Goal: Transaction & Acquisition: Book appointment/travel/reservation

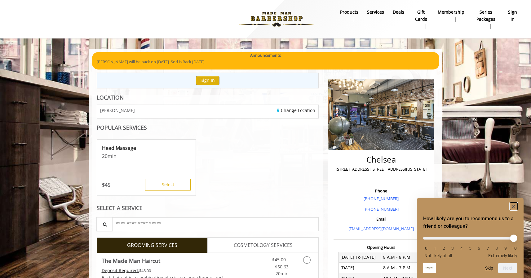
click at [513, 207] on rect "Hide survey" at bounding box center [513, 205] width 7 height 7
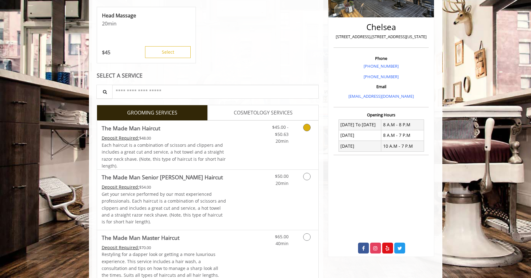
click at [221, 151] on div "Each haircut is a combination of scissors and clippers and includes a great cut…" at bounding box center [164, 156] width 125 height 28
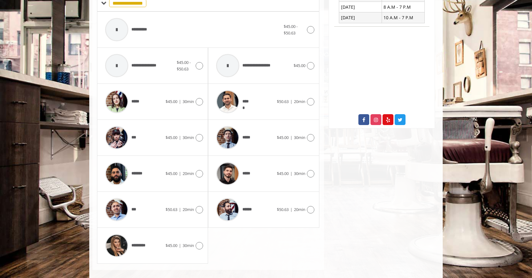
scroll to position [266, 0]
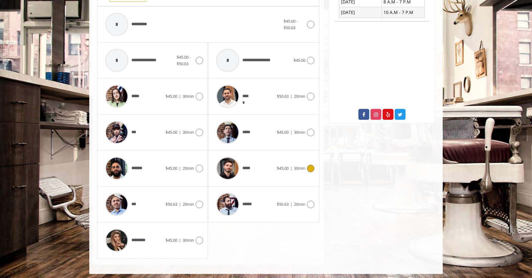
click at [234, 166] on img at bounding box center [227, 168] width 23 height 23
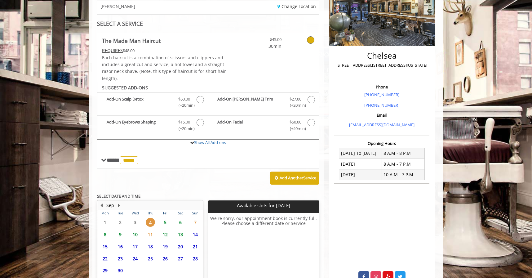
scroll to position [62, 0]
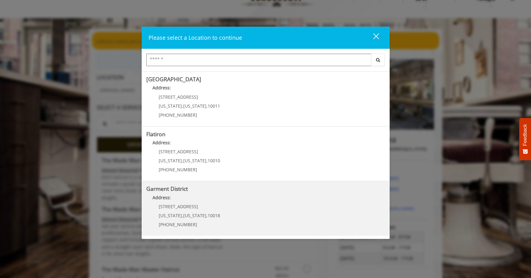
scroll to position [21, 0]
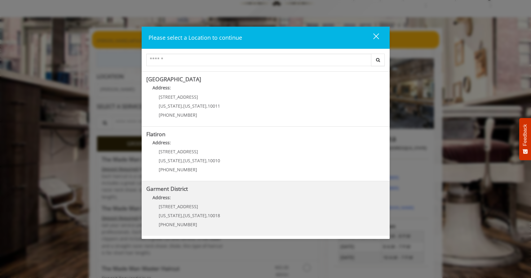
click at [200, 205] on p "1400 Broadway" at bounding box center [189, 206] width 61 height 5
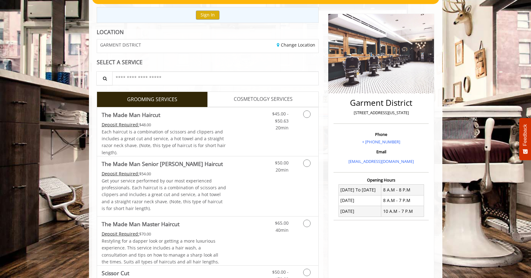
scroll to position [76, 0]
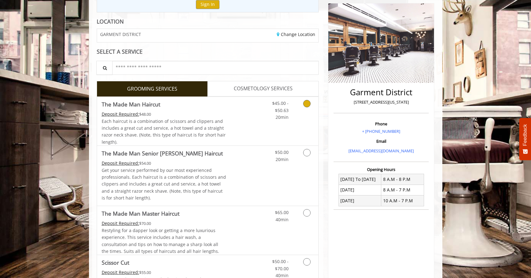
click at [255, 129] on link "Discounted Price" at bounding box center [244, 121] width 37 height 49
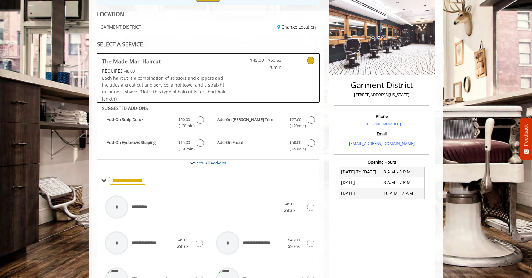
scroll to position [0, 0]
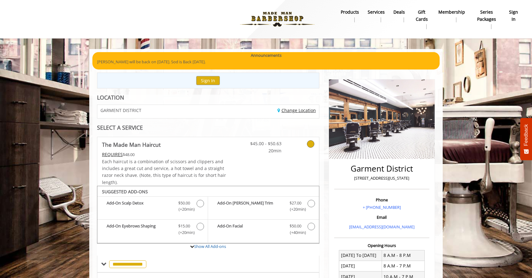
click at [287, 112] on link "Change Location" at bounding box center [296, 110] width 38 height 6
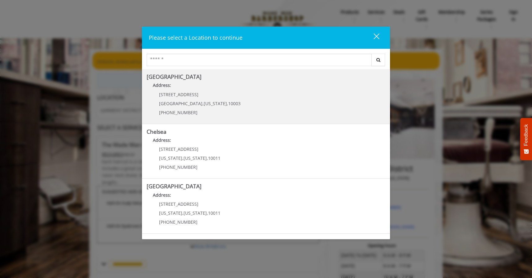
click at [228, 105] on span "10003" at bounding box center [234, 103] width 12 height 6
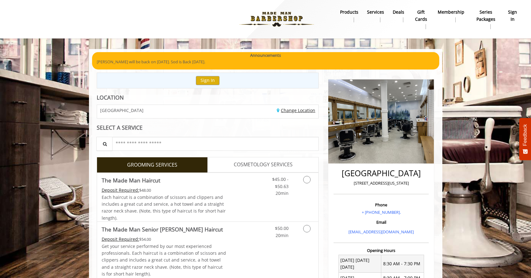
click at [289, 111] on link "Change Location" at bounding box center [296, 110] width 38 height 6
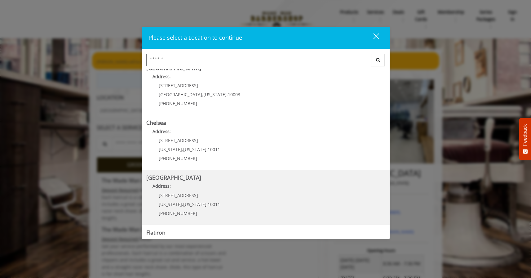
scroll to position [10, 0]
click at [184, 202] on span "New York" at bounding box center [194, 203] width 23 height 6
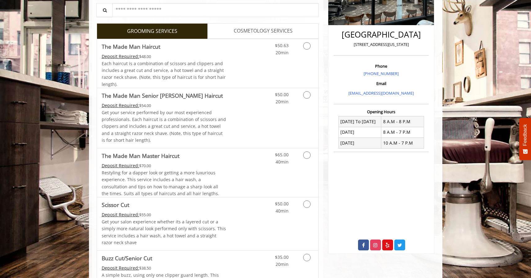
scroll to position [150, 0]
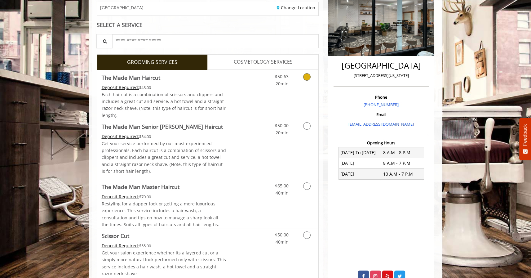
click at [232, 93] on link "Discounted Price" at bounding box center [244, 94] width 37 height 49
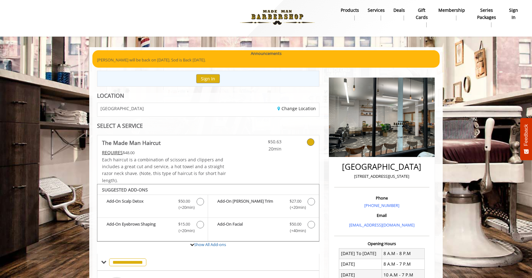
scroll to position [0, 0]
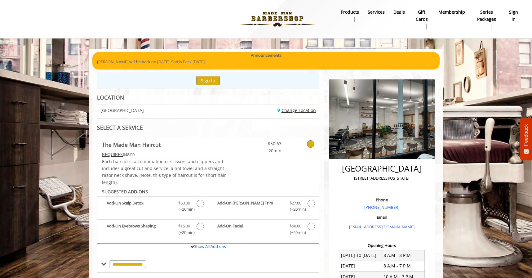
click at [304, 111] on link "Change Location" at bounding box center [296, 110] width 38 height 6
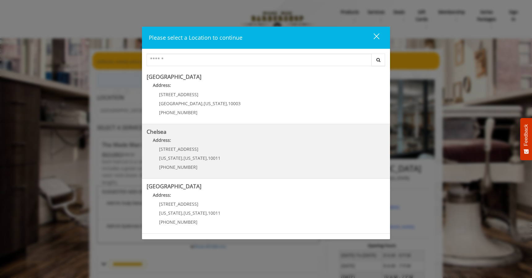
click at [226, 156] on link "Chelsea Address: [STREET_ADDRESS][US_STATE][US_STATE] (917) 639-3902" at bounding box center [266, 151] width 239 height 45
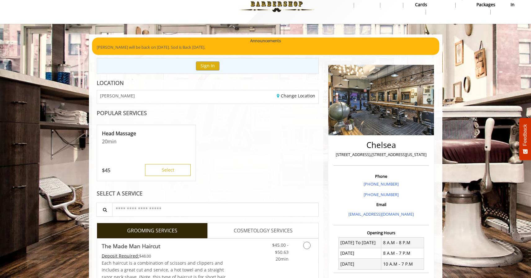
scroll to position [32, 0]
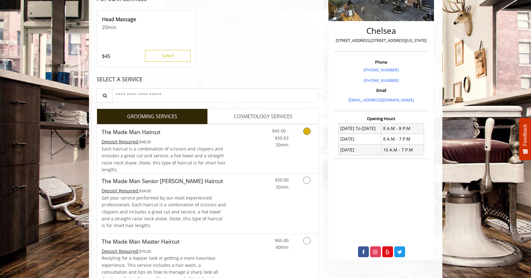
click at [263, 146] on link "$45.00 - $50.63 20min" at bounding box center [276, 136] width 26 height 24
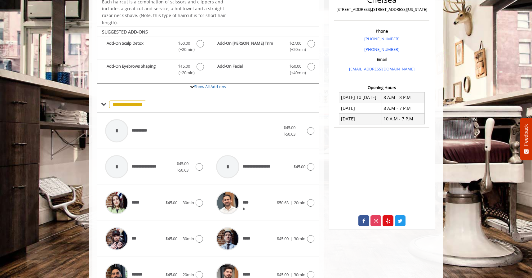
scroll to position [46, 0]
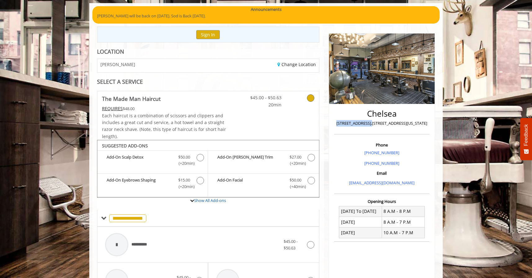
drag, startPoint x: 337, startPoint y: 123, endPoint x: 372, endPoint y: 122, distance: 34.4
click at [372, 122] on p "[STREET_ADDRESS],[STREET_ADDRESS][US_STATE]" at bounding box center [382, 123] width 92 height 7
click at [322, 126] on div "**********" at bounding box center [208, 267] width 232 height 436
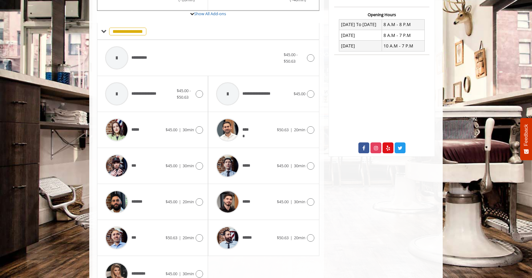
scroll to position [246, 0]
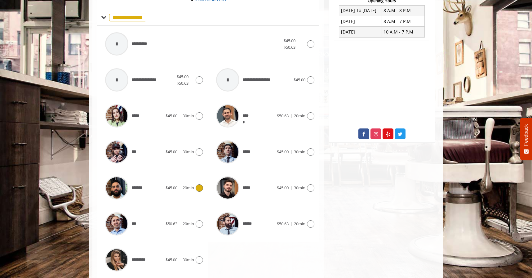
click at [181, 189] on span "$45.00 | 20min" at bounding box center [179, 187] width 29 height 7
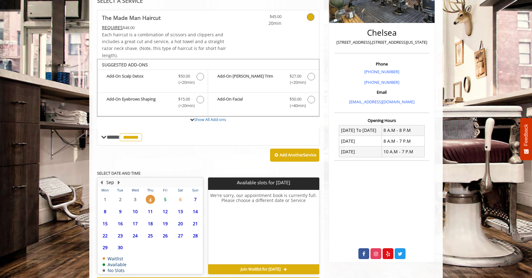
scroll to position [153, 0]
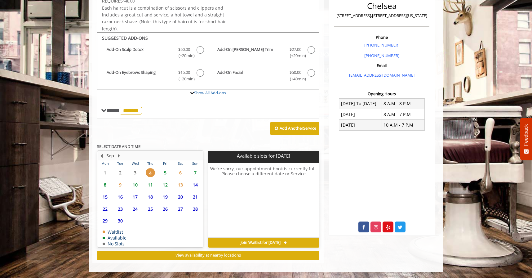
click at [167, 172] on span "5" at bounding box center [165, 172] width 9 height 9
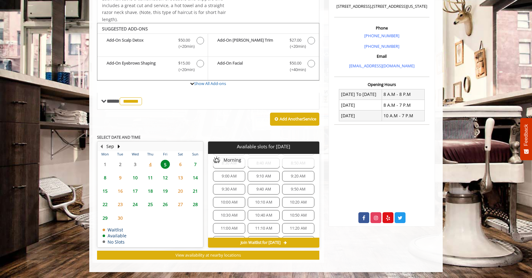
scroll to position [28, 0]
click at [182, 163] on span "6" at bounding box center [180, 164] width 9 height 9
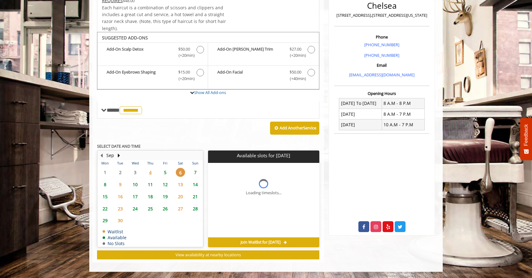
scroll to position [153, 0]
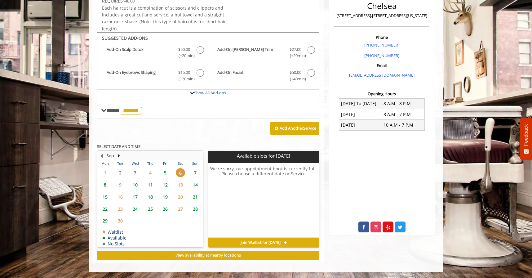
click at [164, 172] on span "5" at bounding box center [165, 172] width 9 height 9
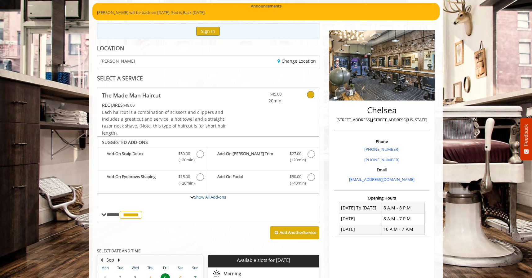
scroll to position [51, 0]
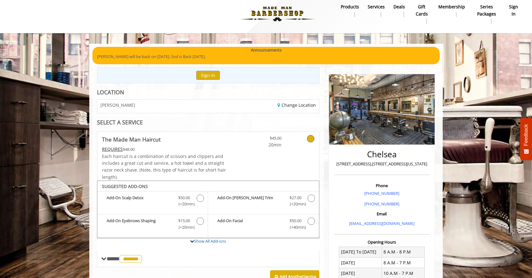
scroll to position [106, 0]
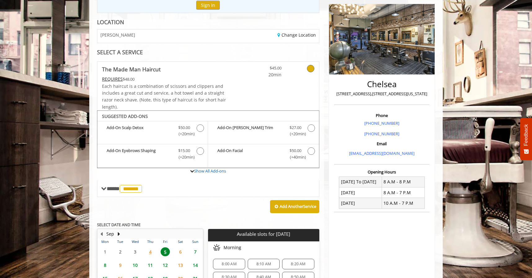
scroll to position [98, 0]
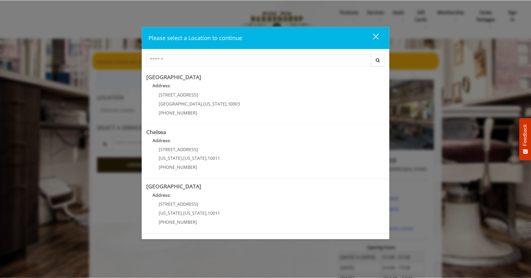
scroll to position [21, 0]
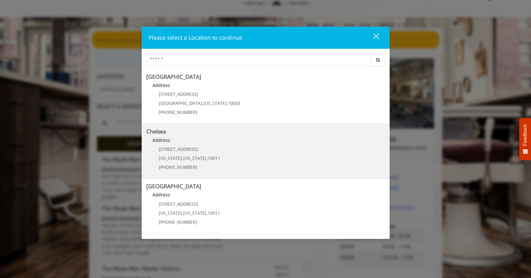
click at [224, 159] on link "Chelsea Address: 169/170 W 23rd St New York , New York , 10011 (917) 639-3902" at bounding box center [265, 150] width 239 height 45
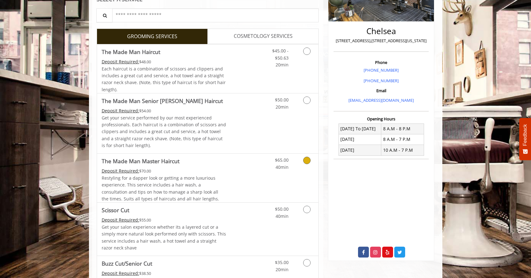
scroll to position [129, 0]
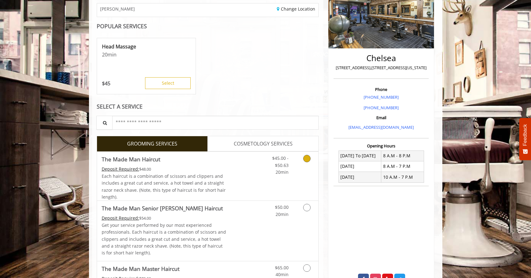
click at [234, 177] on link "Discounted Price" at bounding box center [244, 176] width 37 height 49
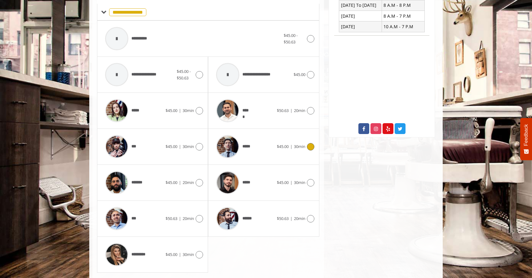
scroll to position [254, 0]
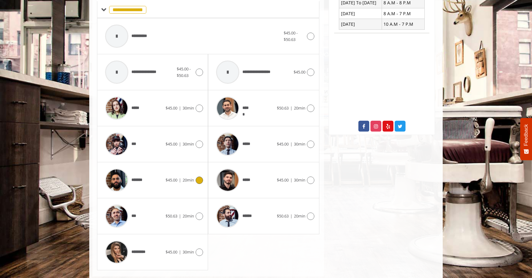
click at [130, 178] on div at bounding box center [116, 179] width 29 height 29
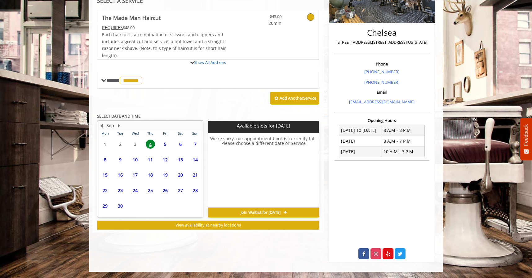
scroll to position [153, 0]
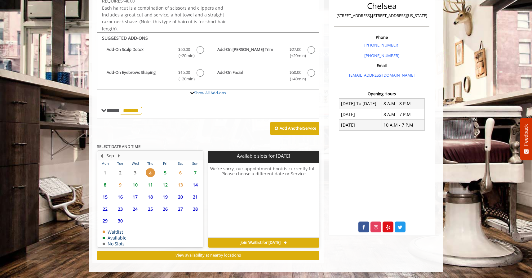
click at [165, 170] on span "5" at bounding box center [165, 172] width 9 height 9
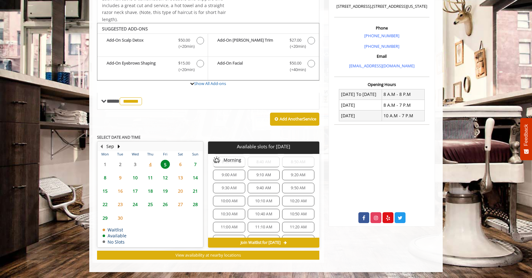
scroll to position [28, 0]
click at [226, 213] on span "10:30 AM" at bounding box center [229, 213] width 17 height 5
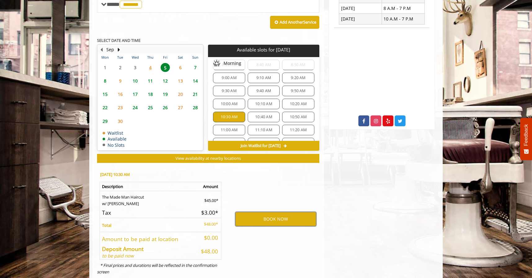
scroll to position [275, 0]
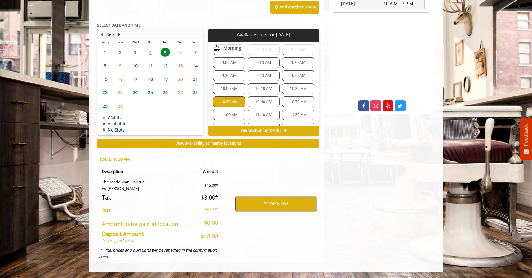
click at [275, 202] on button "BOOK NOW" at bounding box center [275, 203] width 81 height 14
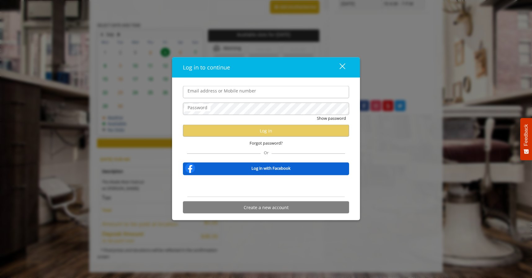
type input "**********"
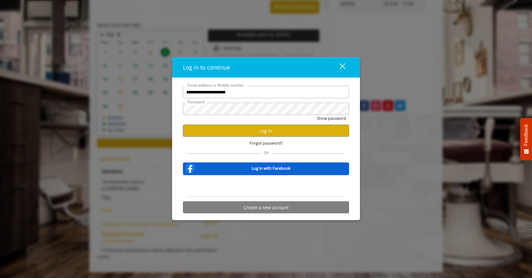
scroll to position [0, 0]
click at [259, 130] on button "Log in" at bounding box center [266, 131] width 166 height 12
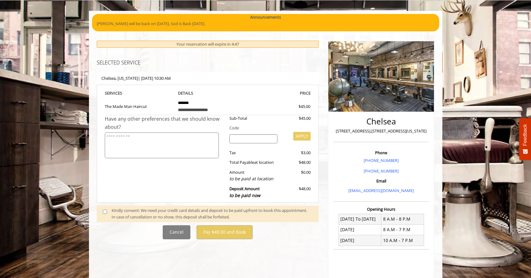
scroll to position [42, 0]
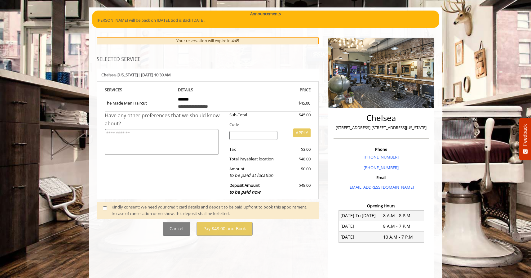
click at [245, 138] on input "search" at bounding box center [253, 135] width 48 height 9
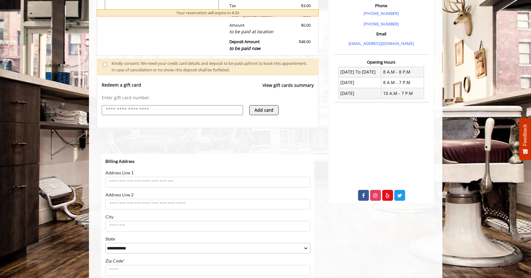
scroll to position [186, 0]
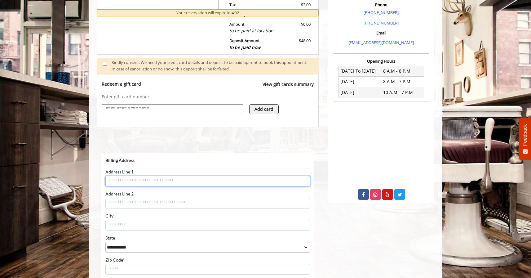
click at [148, 180] on input "Address Line 1" at bounding box center [207, 180] width 205 height 11
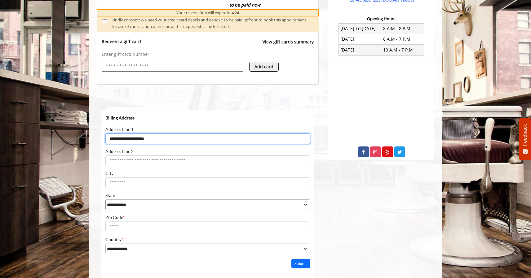
scroll to position [230, 0]
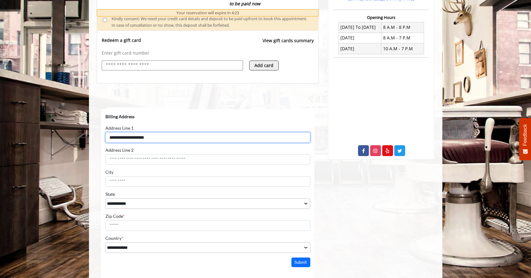
type input "**********"
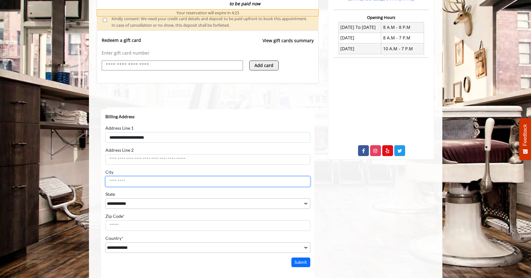
click at [133, 184] on input "City" at bounding box center [207, 181] width 205 height 11
type input "********"
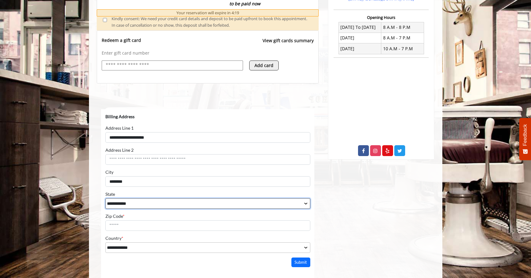
select select "**"
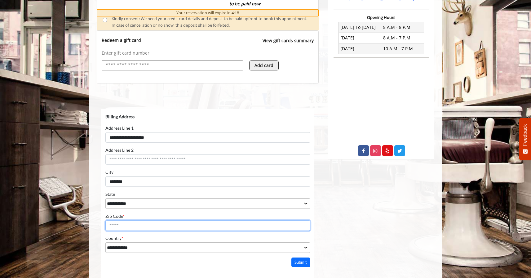
click at [125, 224] on input "Zip Code *" at bounding box center [207, 225] width 205 height 11
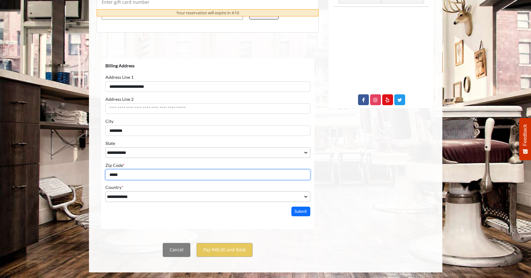
scroll to position [281, 0]
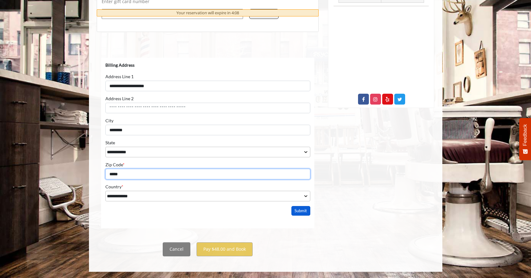
type input "*****"
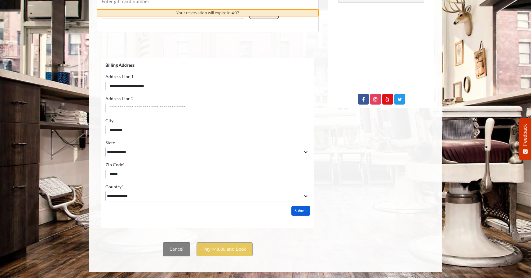
click at [302, 210] on button "Submit" at bounding box center [300, 210] width 19 height 10
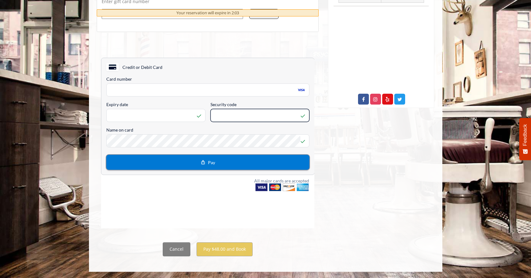
click at [217, 163] on button "Pay" at bounding box center [207, 161] width 203 height 15
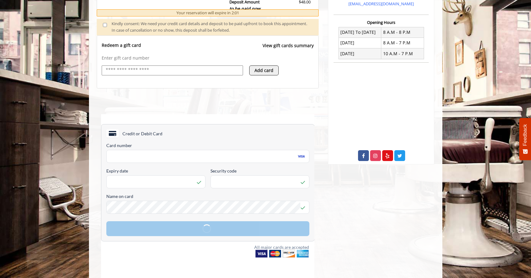
scroll to position [260, 0]
